Goal: Obtain resource: Download file/media

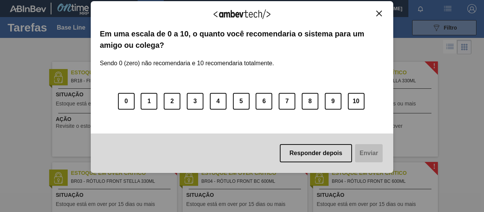
click at [319, 167] on div "Responder depois Enviar" at bounding box center [242, 152] width 303 height 39
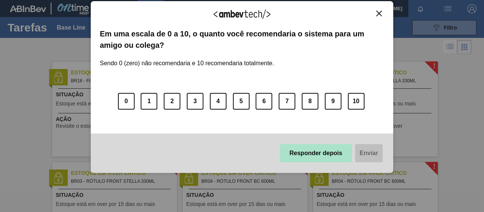
click at [307, 153] on button "Responder depois" at bounding box center [316, 153] width 73 height 18
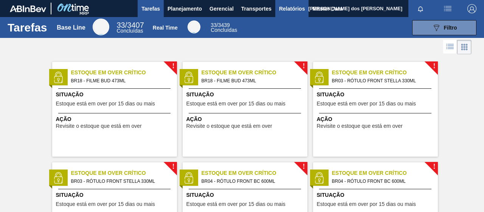
click at [286, 12] on span "Relatórios" at bounding box center [292, 8] width 26 height 9
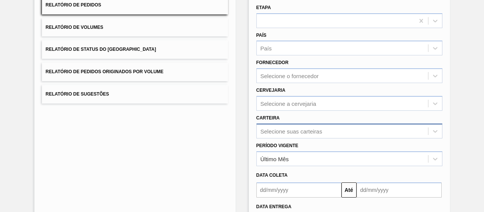
click at [298, 134] on div "Selecione suas carteiras" at bounding box center [350, 130] width 186 height 15
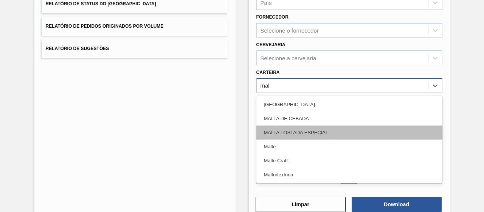
type input "malt"
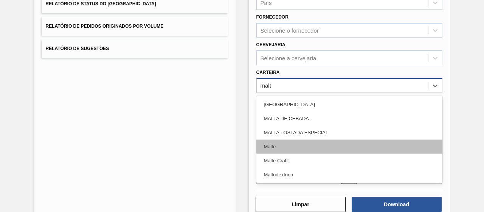
click at [270, 148] on div "Malte" at bounding box center [350, 146] width 186 height 14
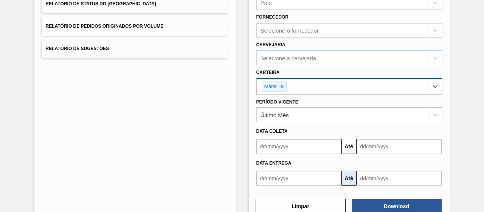
scroll to position [140, 0]
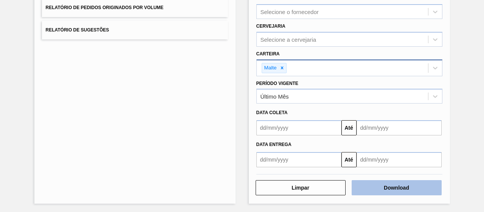
click at [372, 181] on button "Download" at bounding box center [397, 187] width 90 height 15
click at [366, 184] on button "Download" at bounding box center [397, 187] width 90 height 15
